Goal: Task Accomplishment & Management: Manage account settings

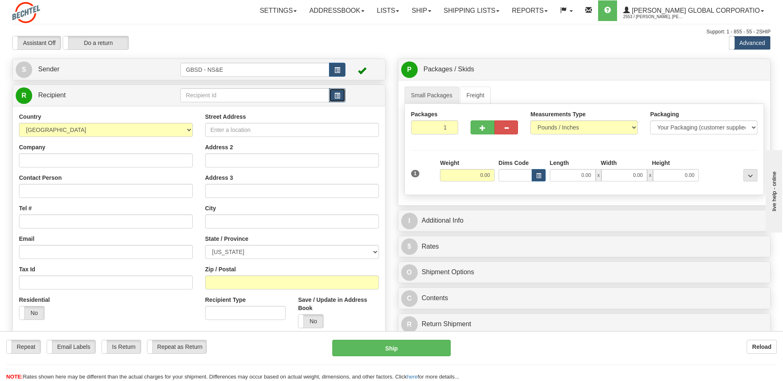
click at [335, 95] on span "button" at bounding box center [337, 95] width 6 height 5
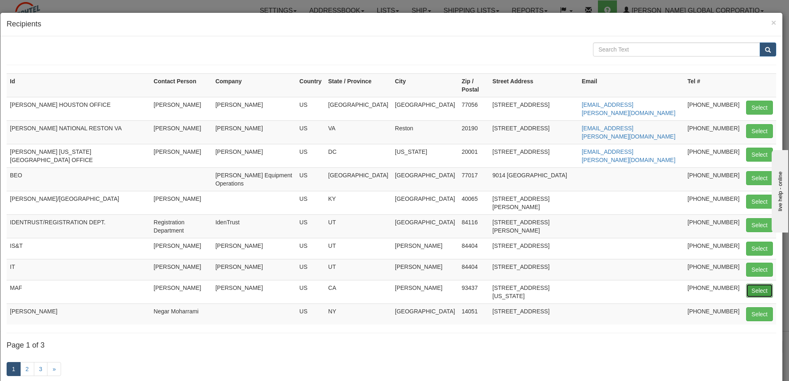
click at [751, 284] on button "Select" at bounding box center [759, 291] width 27 height 14
type input "MAF"
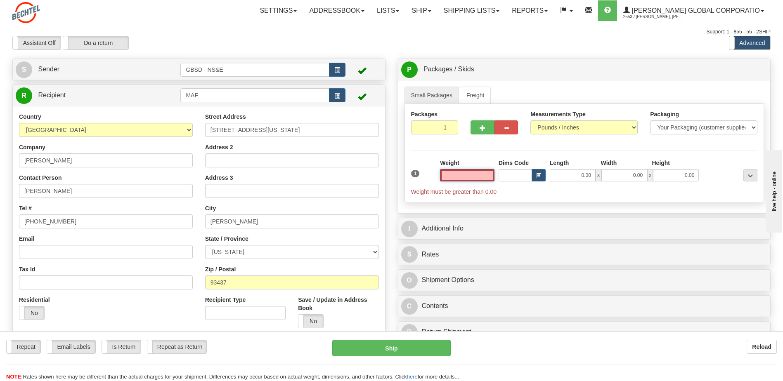
click at [470, 174] on input "text" at bounding box center [467, 175] width 54 height 12
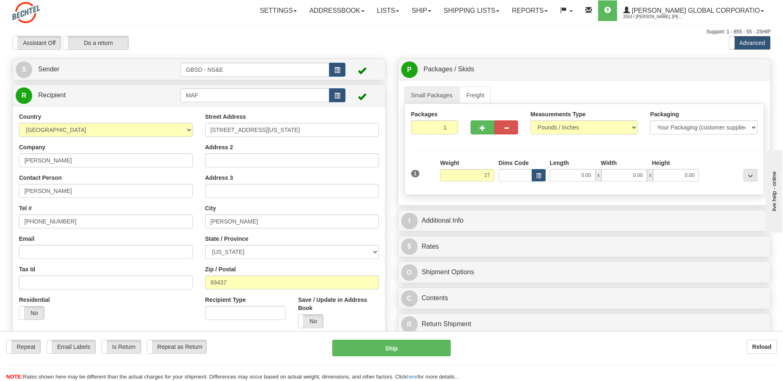
type input "27.00"
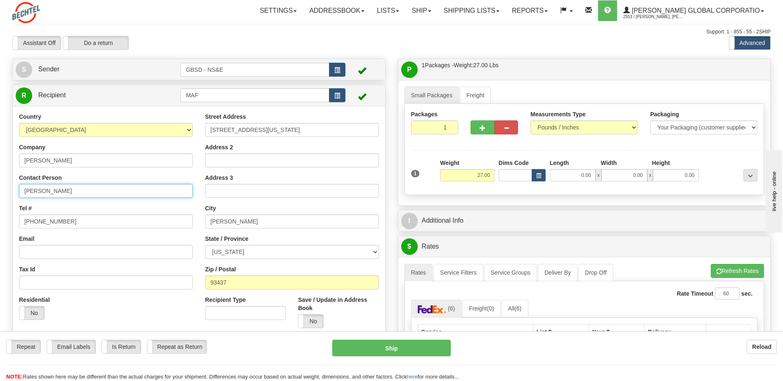
click at [110, 191] on input "Coral Norrie" at bounding box center [106, 191] width 174 height 14
type input "Coral Norrie CO Mark Proctor"
click at [127, 238] on div "Email" at bounding box center [106, 247] width 174 height 24
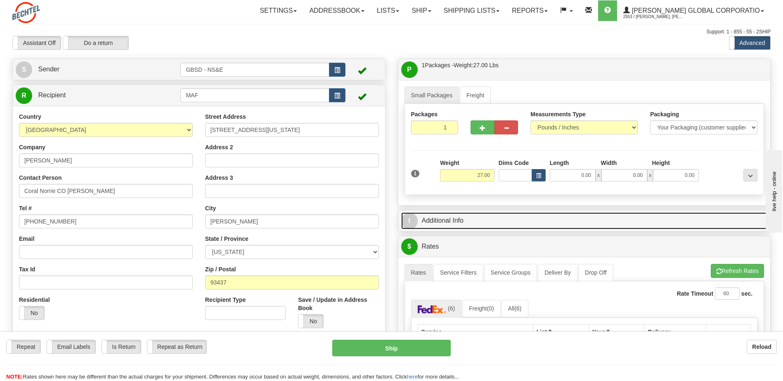
click at [484, 224] on link "I Additional Info" at bounding box center [584, 221] width 366 height 17
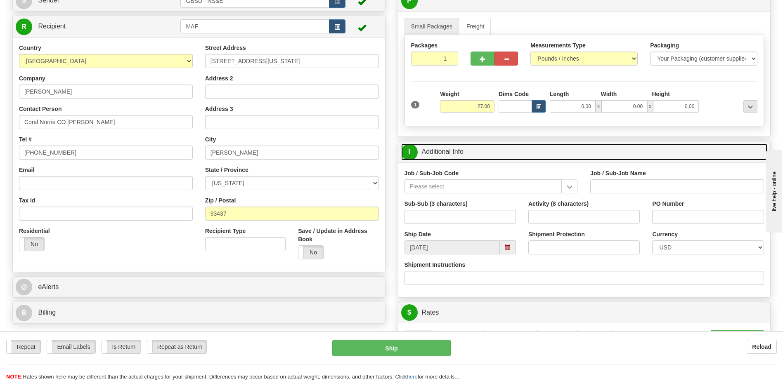
scroll to position [83, 0]
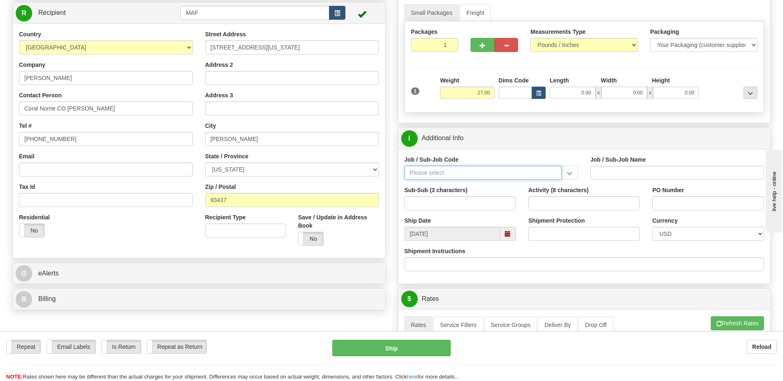
click at [452, 172] on input "Job / Sub-Job Code" at bounding box center [483, 173] width 158 height 14
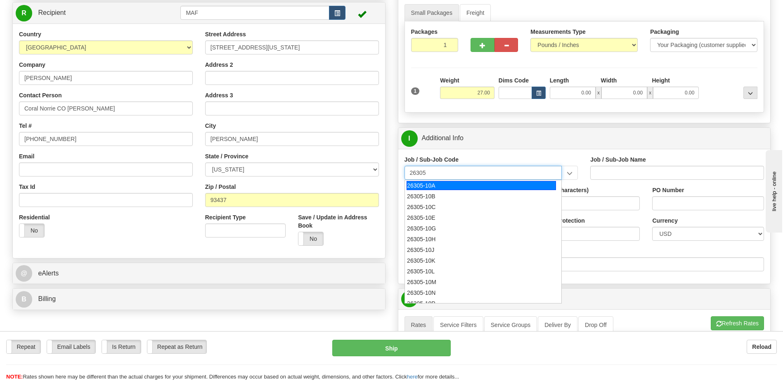
click at [430, 187] on div "26305-10A" at bounding box center [480, 185] width 149 height 9
type input "26305-10A"
type input "GBSD - GROUND BASED STRATEGIC DETERRENT - CLIN 00"
type input "26305-10A"
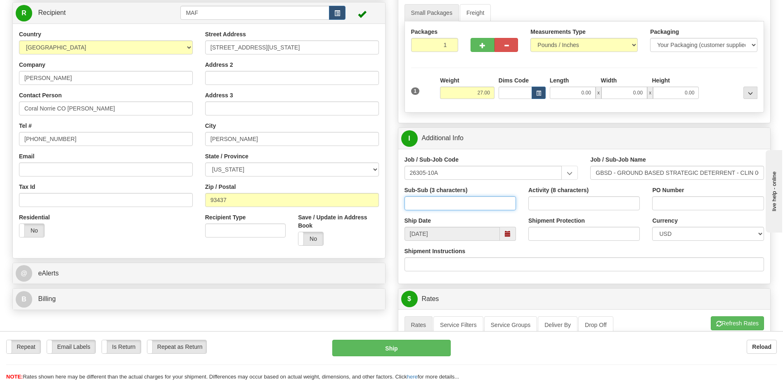
click at [432, 202] on input "Sub-Sub (3 characters)" at bounding box center [459, 203] width 111 height 14
type input "4"
type input "550"
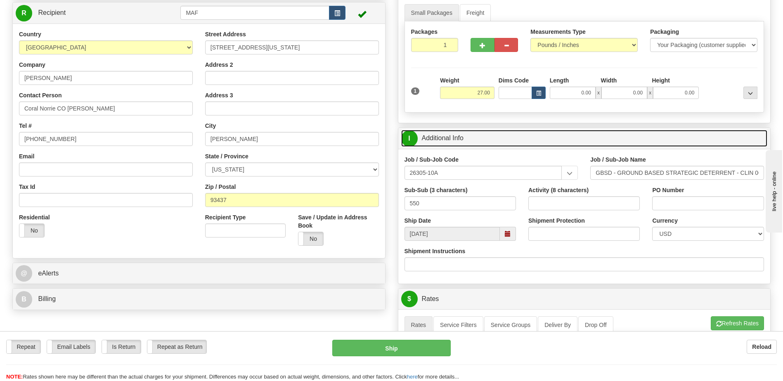
click at [517, 142] on link "I Additional Info" at bounding box center [584, 138] width 366 height 17
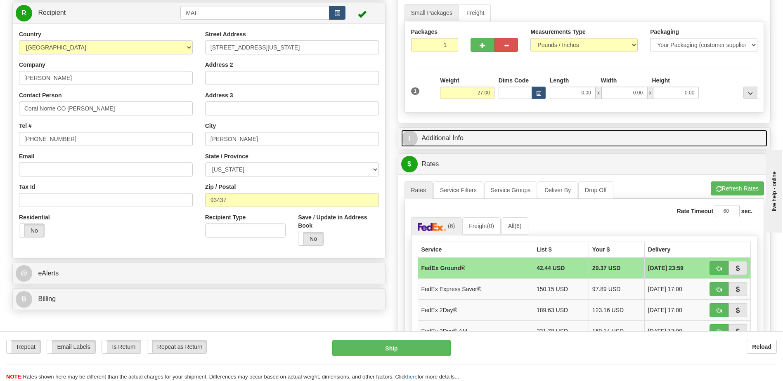
click at [585, 139] on link "I Additional Info" at bounding box center [584, 138] width 366 height 17
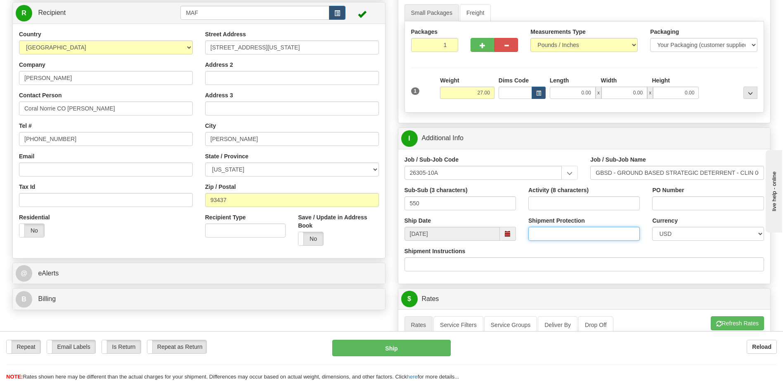
click at [597, 238] on input "Shipment Protection" at bounding box center [583, 234] width 111 height 14
type input "1000"
click at [642, 253] on div "Shipment Instructions" at bounding box center [584, 259] width 360 height 24
click at [732, 324] on button "Refresh Rates" at bounding box center [737, 324] width 53 height 14
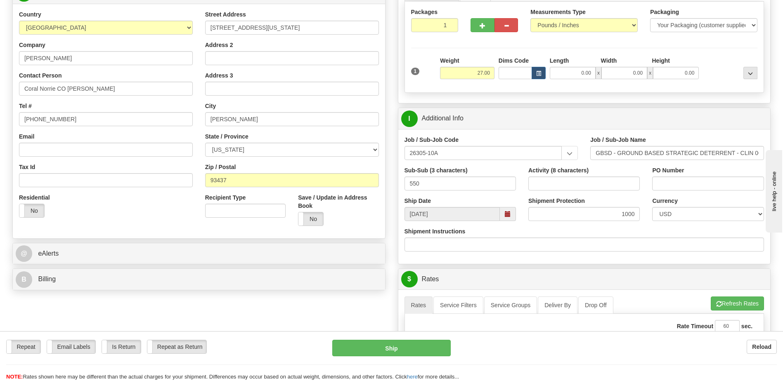
scroll to position [124, 0]
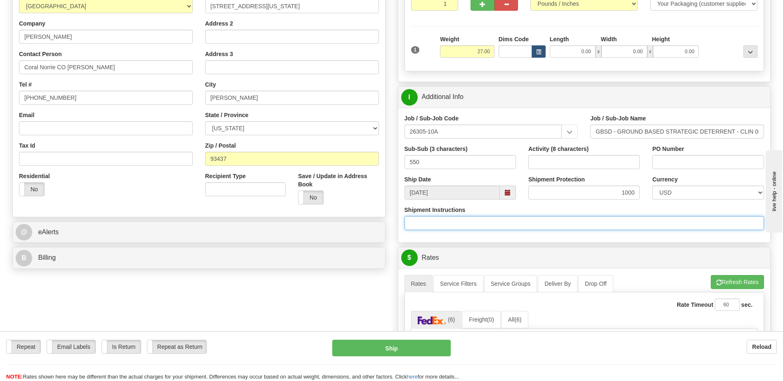
click at [466, 221] on input "Shipment Instructions" at bounding box center [584, 223] width 360 height 14
click at [423, 224] on input "Tag #132588 & 132589" at bounding box center [584, 223] width 360 height 14
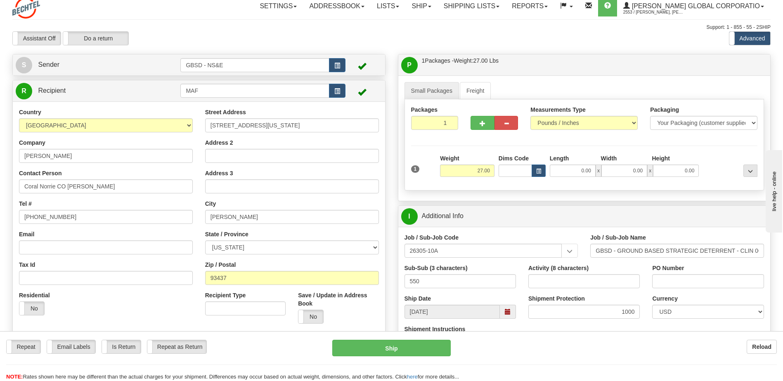
scroll to position [0, 0]
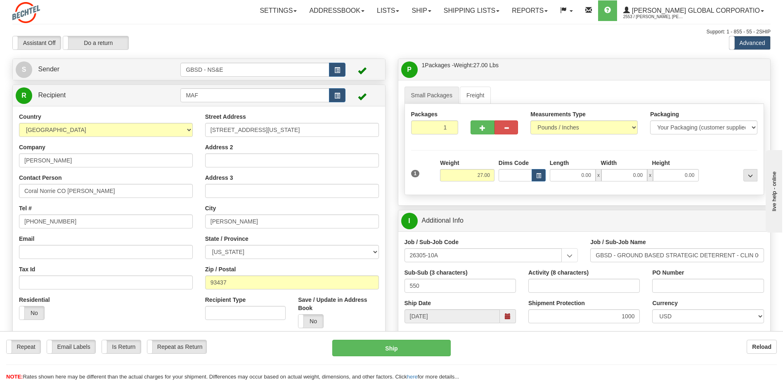
type input "Tag #'s 132588 & 132589"
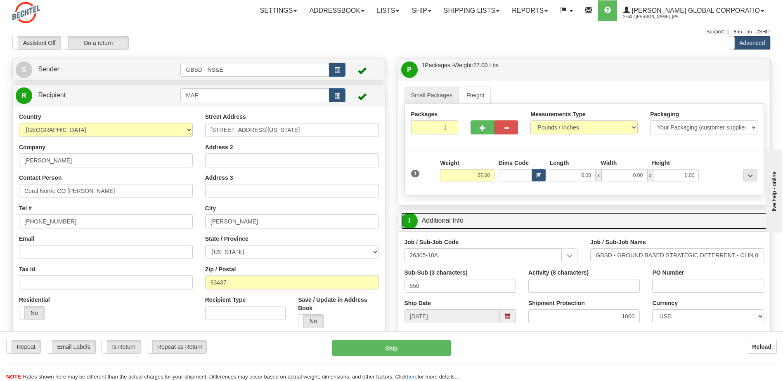
click at [525, 220] on link "I Additional Info" at bounding box center [584, 221] width 366 height 17
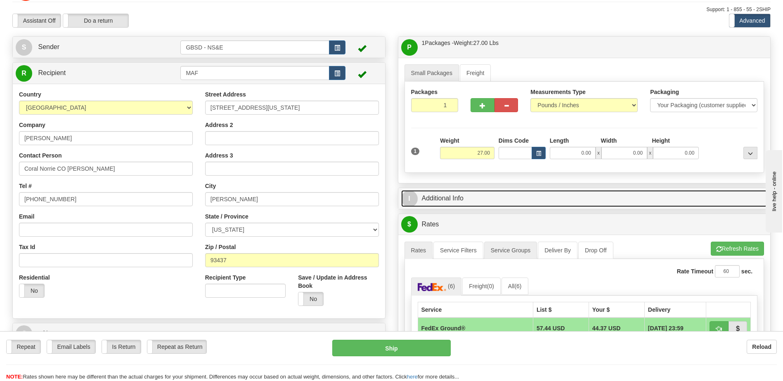
scroll to position [165, 0]
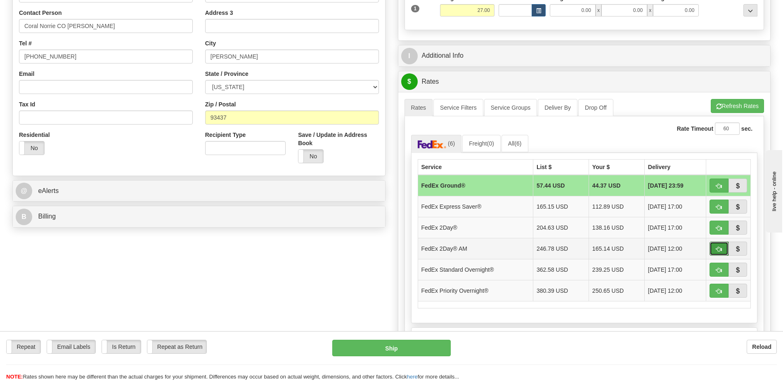
drag, startPoint x: 717, startPoint y: 248, endPoint x: 747, endPoint y: 247, distance: 30.2
click at [717, 248] on span "button" at bounding box center [719, 249] width 6 height 5
type input "49"
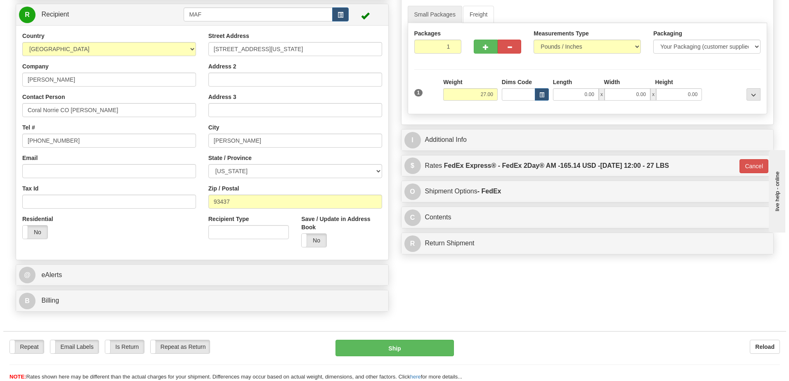
scroll to position [124, 0]
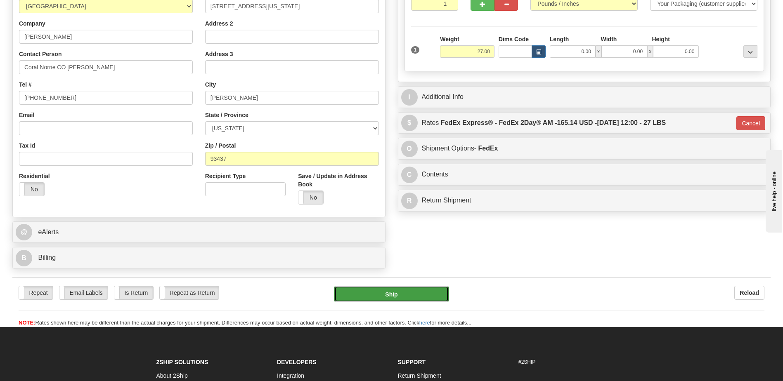
click at [408, 295] on button "Ship" at bounding box center [391, 294] width 114 height 17
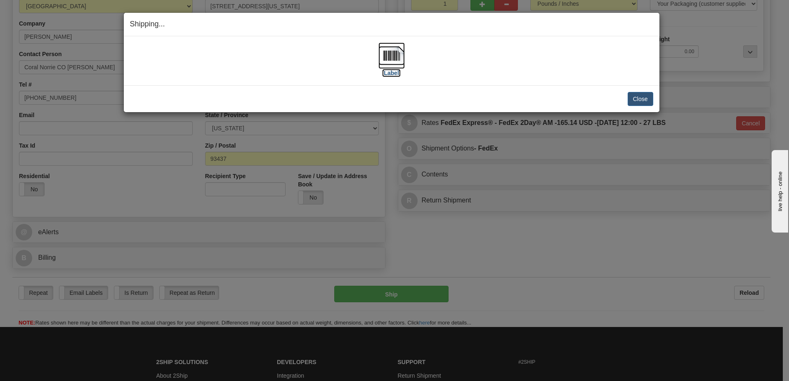
click at [389, 57] on img at bounding box center [391, 56] width 26 height 26
click at [640, 101] on button "Close" at bounding box center [641, 99] width 26 height 14
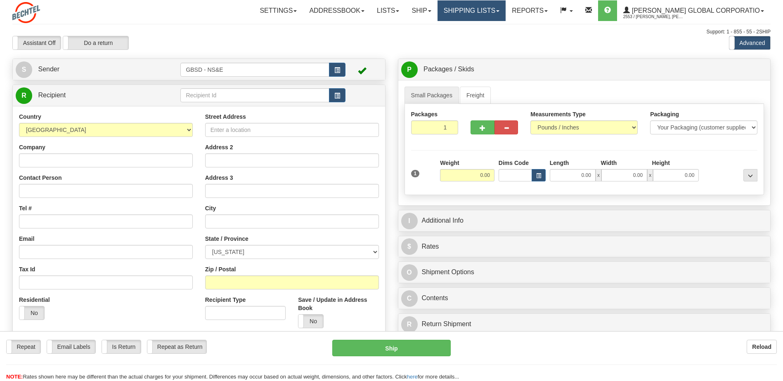
click at [498, 11] on link "Shipping lists" at bounding box center [471, 10] width 68 height 21
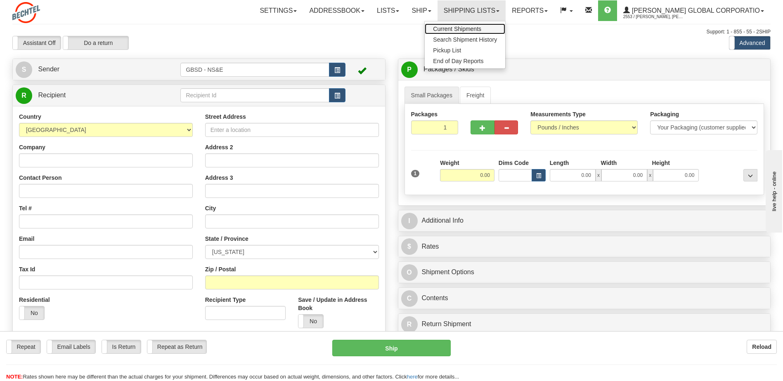
click at [481, 29] on span "Current Shipments" at bounding box center [457, 29] width 48 height 7
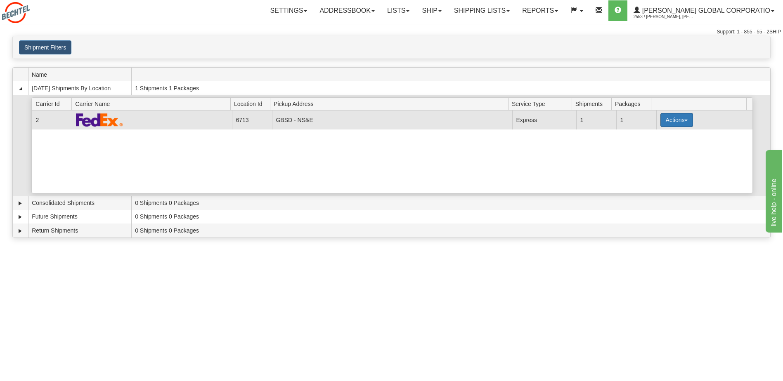
click at [684, 120] on span "button" at bounding box center [685, 121] width 3 height 2
click at [655, 135] on span "Details" at bounding box center [646, 135] width 22 height 6
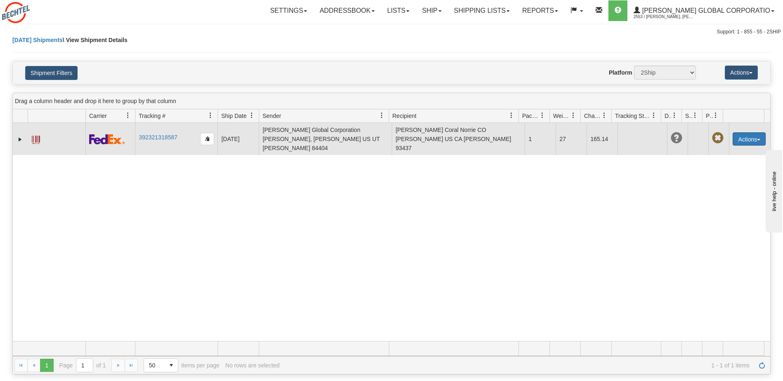
click at [752, 134] on button "Actions" at bounding box center [748, 138] width 33 height 13
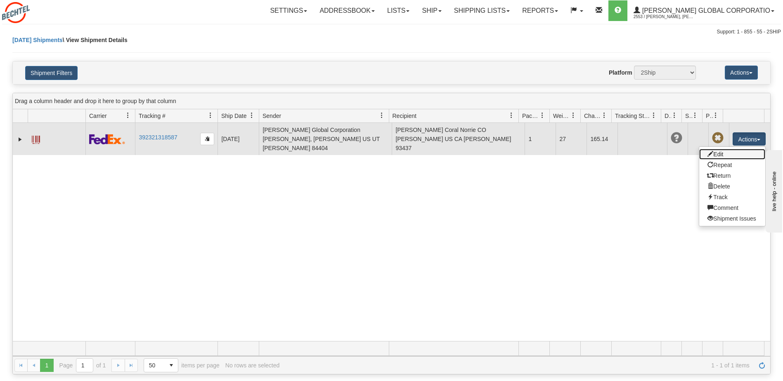
click at [719, 150] on link "Edit" at bounding box center [732, 154] width 66 height 11
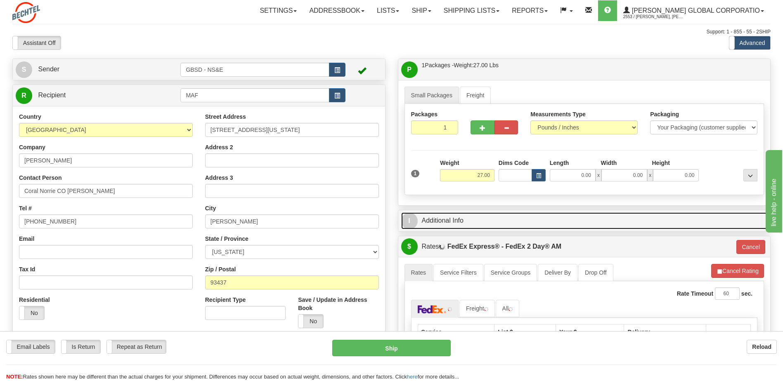
click at [487, 224] on link "I Additional Info" at bounding box center [584, 221] width 366 height 17
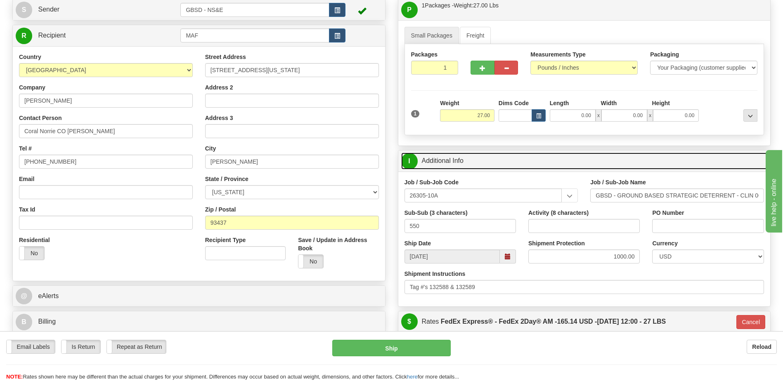
scroll to position [83, 0]
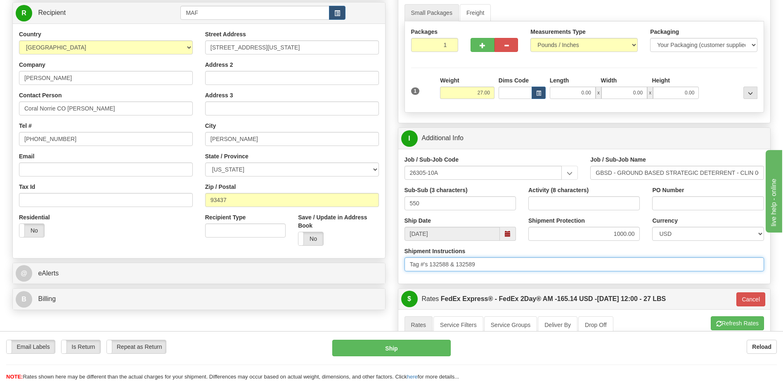
drag, startPoint x: 481, startPoint y: 265, endPoint x: 405, endPoint y: 263, distance: 76.0
click at [405, 263] on input "Tag #'s 132588 & 132589" at bounding box center [584, 264] width 360 height 14
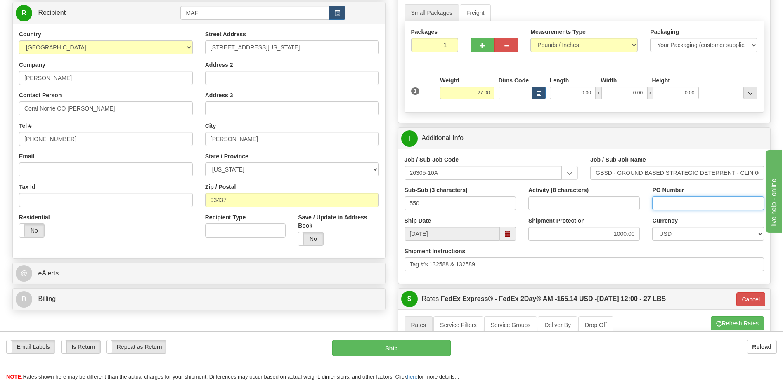
click at [682, 206] on input "PO Number" at bounding box center [707, 203] width 111 height 14
paste input "Tag #'s 132588 & 132589"
type input "Tag #'s 132588 & 132589"
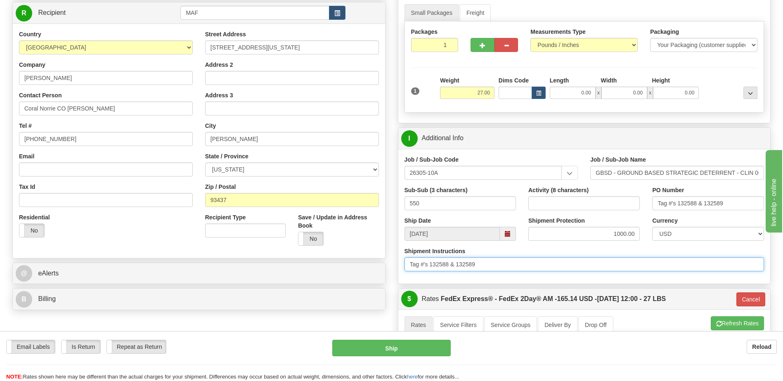
drag, startPoint x: 485, startPoint y: 264, endPoint x: 404, endPoint y: 263, distance: 80.5
click at [394, 267] on div "P Packages / Skids 1 Packages - Weight: 27.00 Lbs 1 Skids - Weight: NaN Lbs Shi…" at bounding box center [584, 273] width 385 height 594
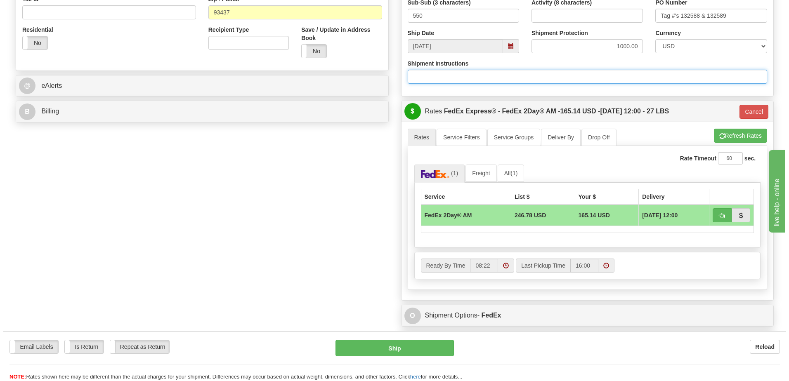
scroll to position [289, 0]
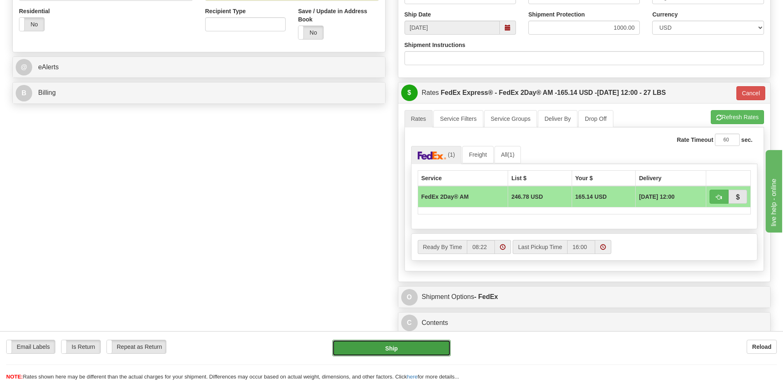
click at [390, 349] on button "Ship" at bounding box center [391, 348] width 118 height 17
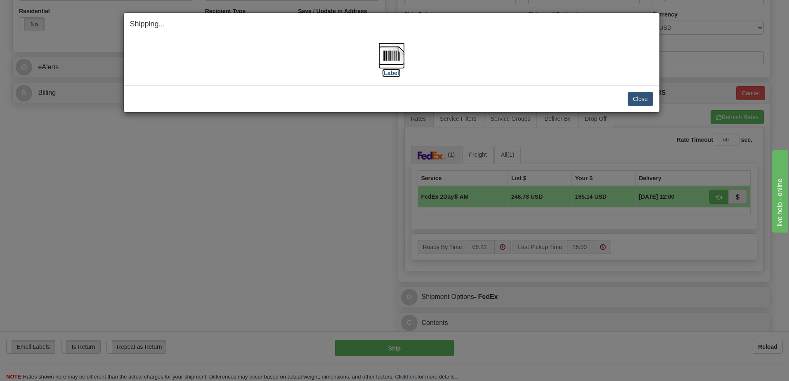
click at [395, 59] on img at bounding box center [391, 56] width 26 height 26
click at [632, 99] on button "Close" at bounding box center [641, 99] width 26 height 14
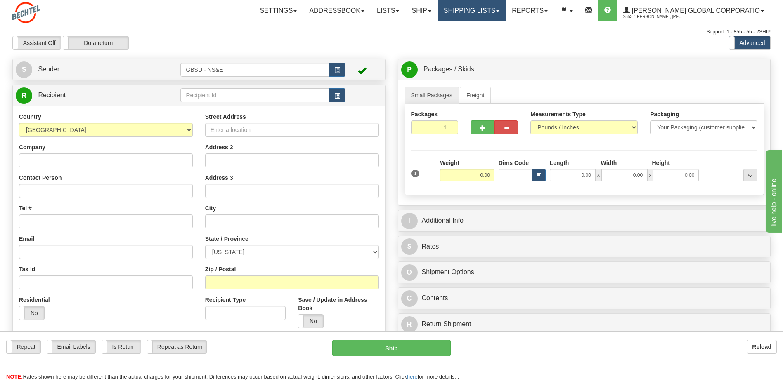
drag, startPoint x: 517, startPoint y: 9, endPoint x: 510, endPoint y: 19, distance: 12.1
click at [505, 9] on link "Shipping lists" at bounding box center [471, 10] width 68 height 21
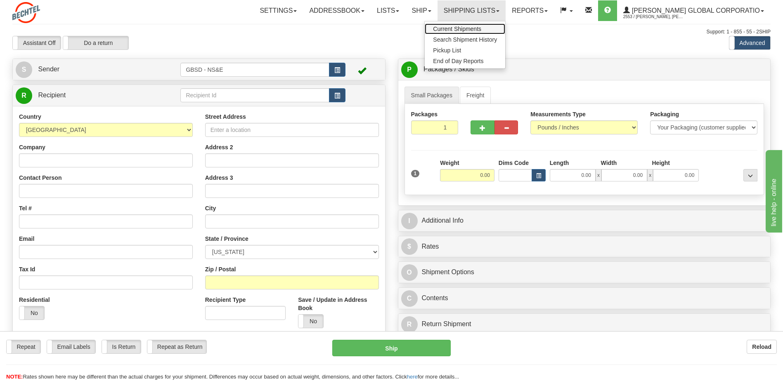
click at [481, 30] on span "Current Shipments" at bounding box center [457, 29] width 48 height 7
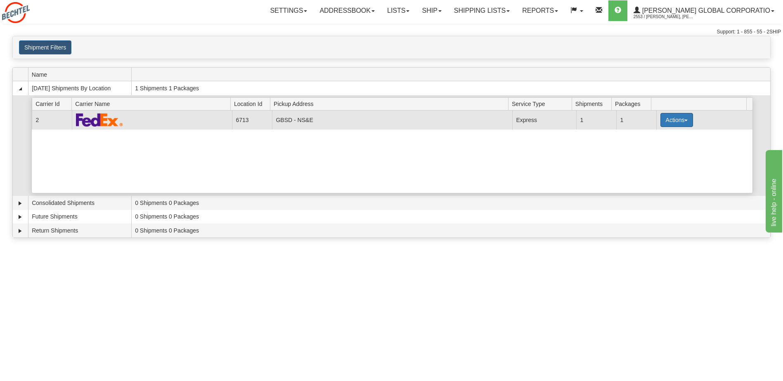
click at [677, 120] on button "Actions" at bounding box center [676, 120] width 33 height 14
click at [657, 160] on span "Pickup" at bounding box center [646, 157] width 22 height 6
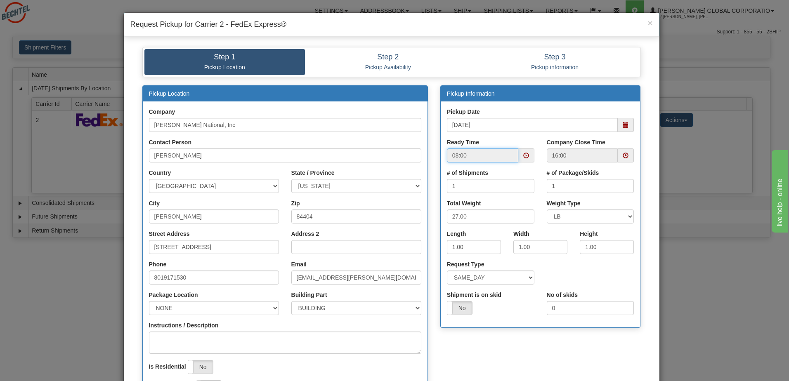
click at [471, 159] on input "08:00" at bounding box center [482, 156] width 71 height 14
click at [523, 156] on span at bounding box center [526, 156] width 6 height 6
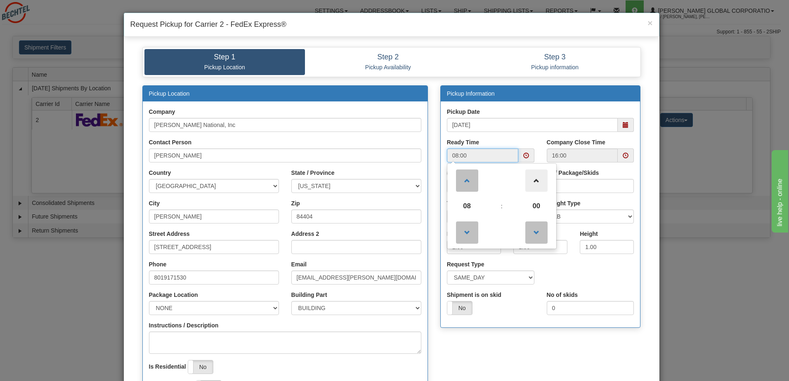
click at [533, 185] on span at bounding box center [536, 181] width 22 height 22
click at [538, 236] on span at bounding box center [536, 233] width 22 height 22
click at [532, 235] on span at bounding box center [536, 233] width 22 height 22
click at [536, 208] on span "00" at bounding box center [536, 206] width 22 height 22
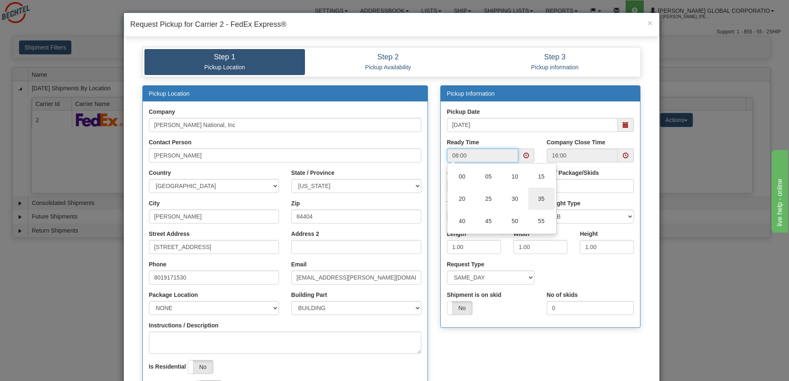
click at [539, 203] on td "35" at bounding box center [541, 199] width 26 height 22
type input "08:35"
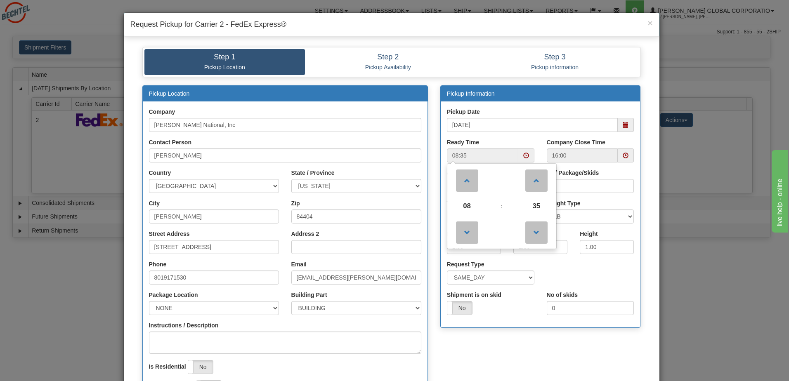
click at [510, 321] on div "Shipment is on skid Yes No" at bounding box center [491, 306] width 100 height 31
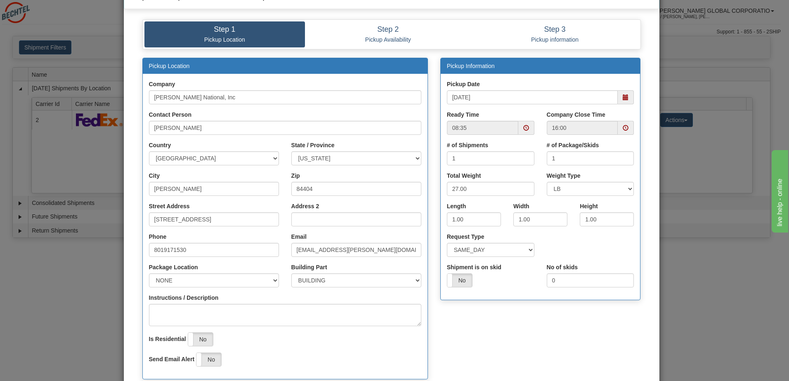
scroll to position [124, 0]
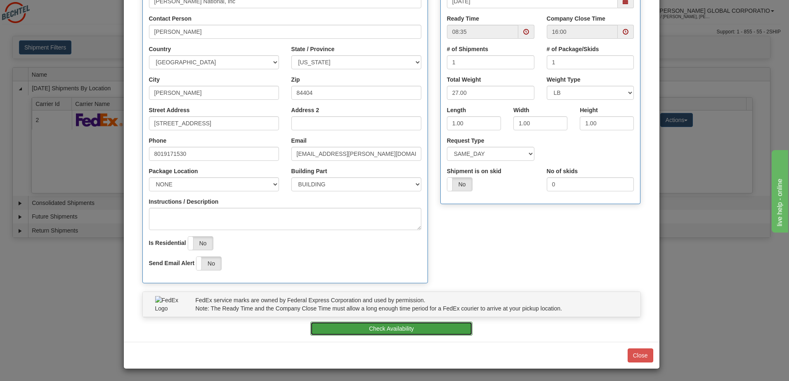
click at [376, 326] on button "Check Availability" at bounding box center [391, 329] width 162 height 14
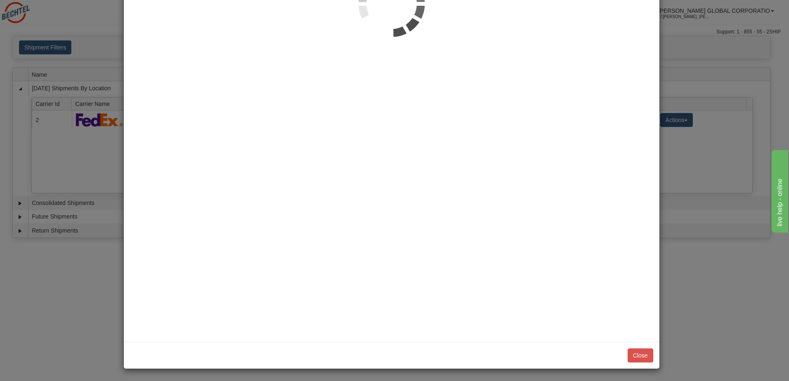
scroll to position [0, 0]
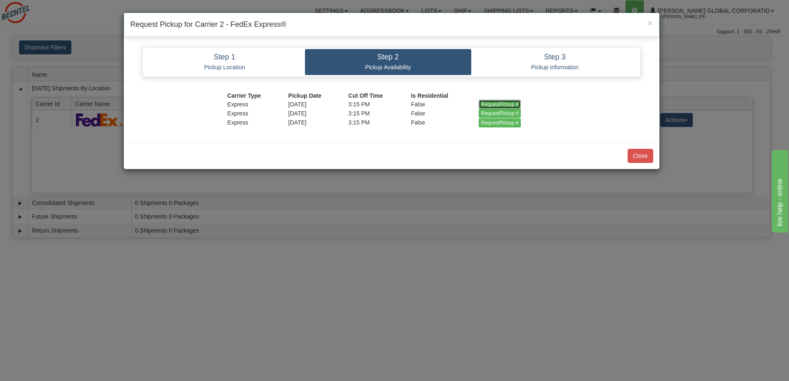
click at [489, 102] on input "RequestPickup #" at bounding box center [500, 104] width 43 height 9
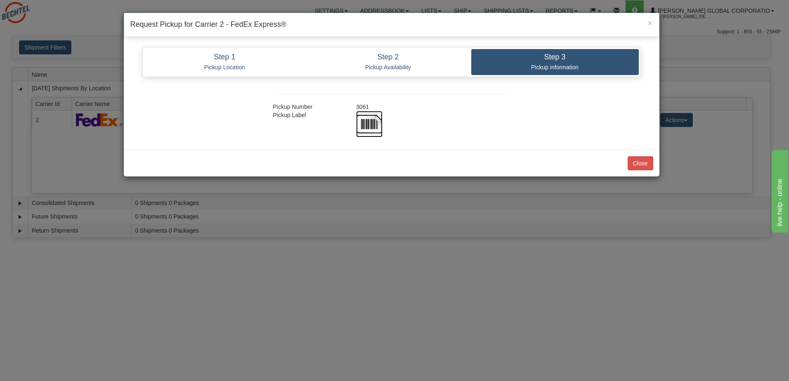
click at [374, 126] on img at bounding box center [369, 124] width 26 height 26
